Goal: Information Seeking & Learning: Learn about a topic

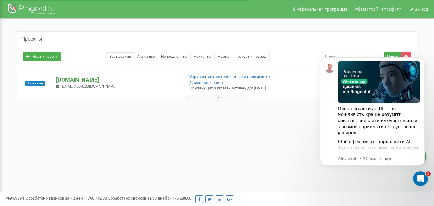
click at [76, 80] on p "[DOMAIN_NAME]" at bounding box center [117, 80] width 123 height 8
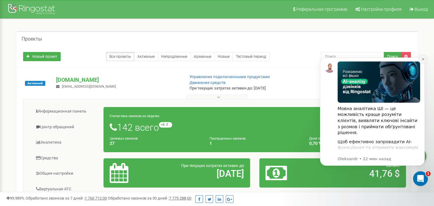
click at [422, 59] on icon "Dismiss notification" at bounding box center [422, 59] width 3 height 3
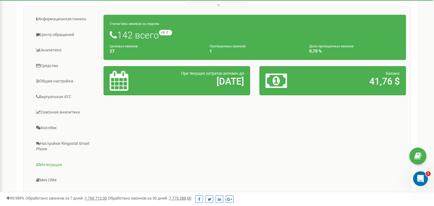
scroll to position [62, 0]
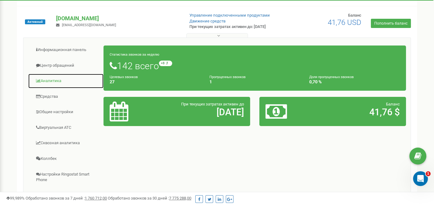
click at [45, 80] on link "Аналитика" at bounding box center [66, 81] width 76 height 15
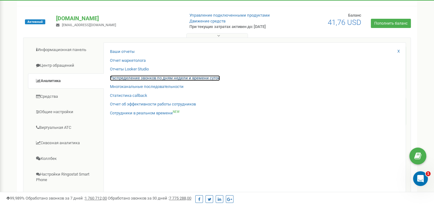
click at [136, 79] on link "Распределение звонков по дням недели и времени суток" at bounding box center [165, 78] width 110 height 6
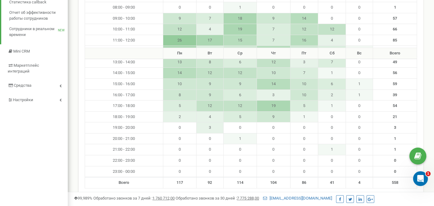
scroll to position [92, 0]
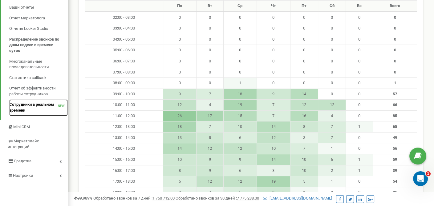
click at [35, 108] on span "Сотрудники в реальном времени" at bounding box center [33, 107] width 49 height 11
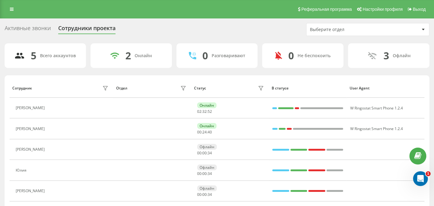
click at [29, 28] on div "Активные звонки" at bounding box center [28, 30] width 46 height 10
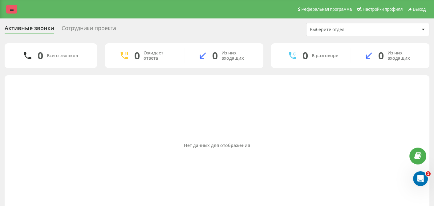
click at [11, 9] on icon at bounding box center [12, 9] width 4 height 4
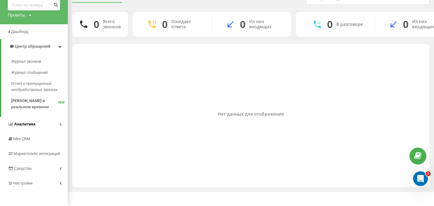
scroll to position [31, 0]
click at [44, 123] on link "Аналитика" at bounding box center [34, 124] width 68 height 15
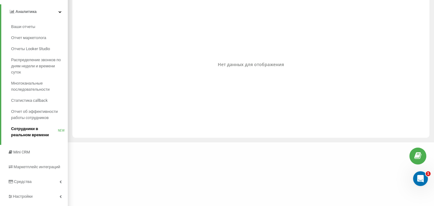
scroll to position [94, 0]
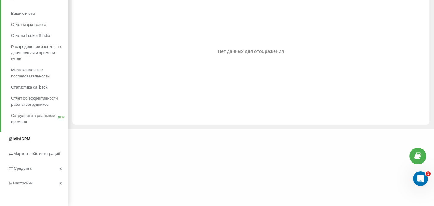
click at [25, 138] on span "Mini CRM" at bounding box center [21, 139] width 17 height 5
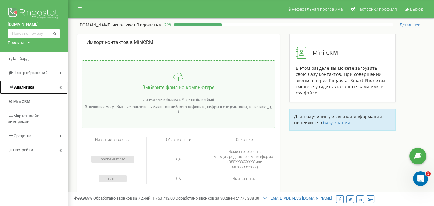
click at [39, 85] on link "Аналитика" at bounding box center [34, 87] width 68 height 14
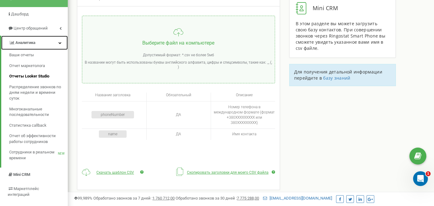
scroll to position [62, 0]
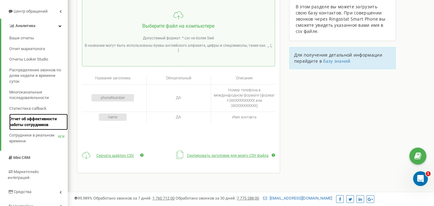
click at [26, 117] on span "Отчет об эффективности работы сотрудников" at bounding box center [36, 121] width 55 height 11
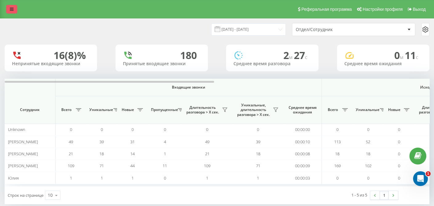
click at [12, 7] on icon at bounding box center [12, 9] width 4 height 4
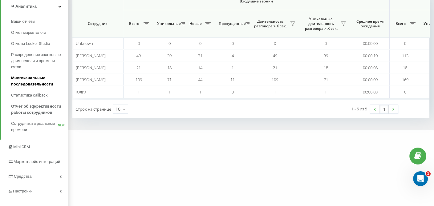
scroll to position [94, 0]
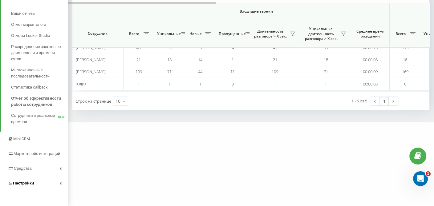
click at [58, 185] on link "Настройки" at bounding box center [34, 183] width 68 height 15
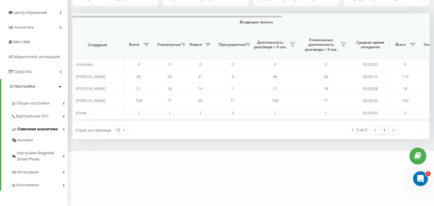
click at [31, 129] on span "Сквозная аналитика" at bounding box center [38, 129] width 40 height 6
